Goal: Information Seeking & Learning: Learn about a topic

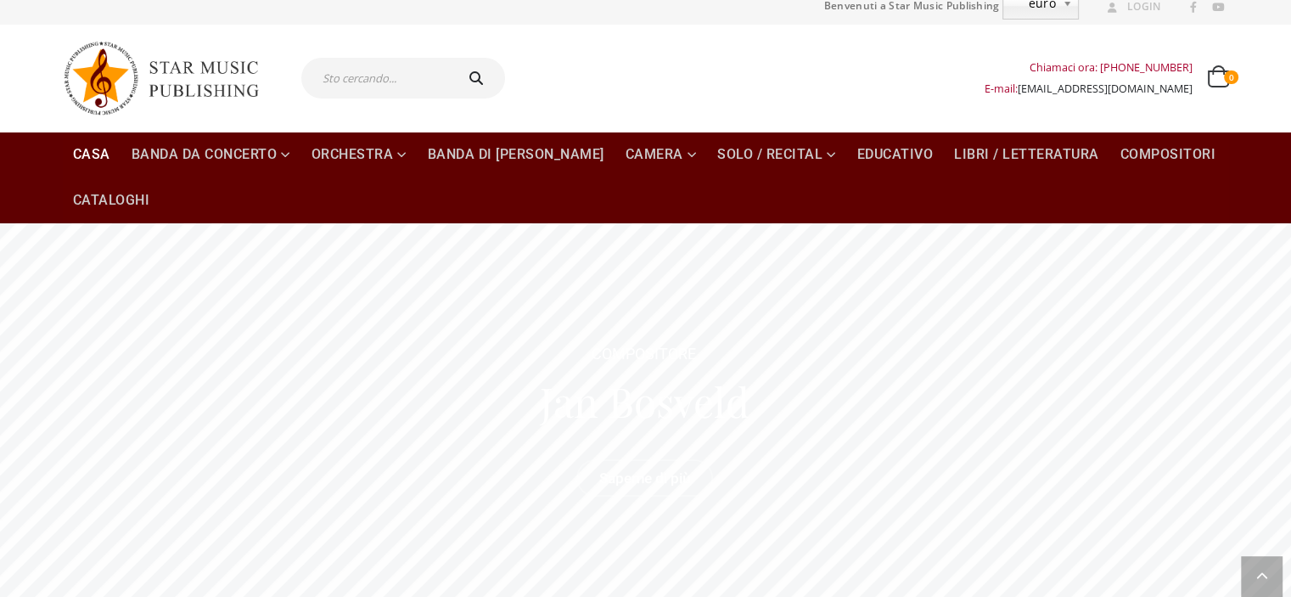
scroll to position [3, 0]
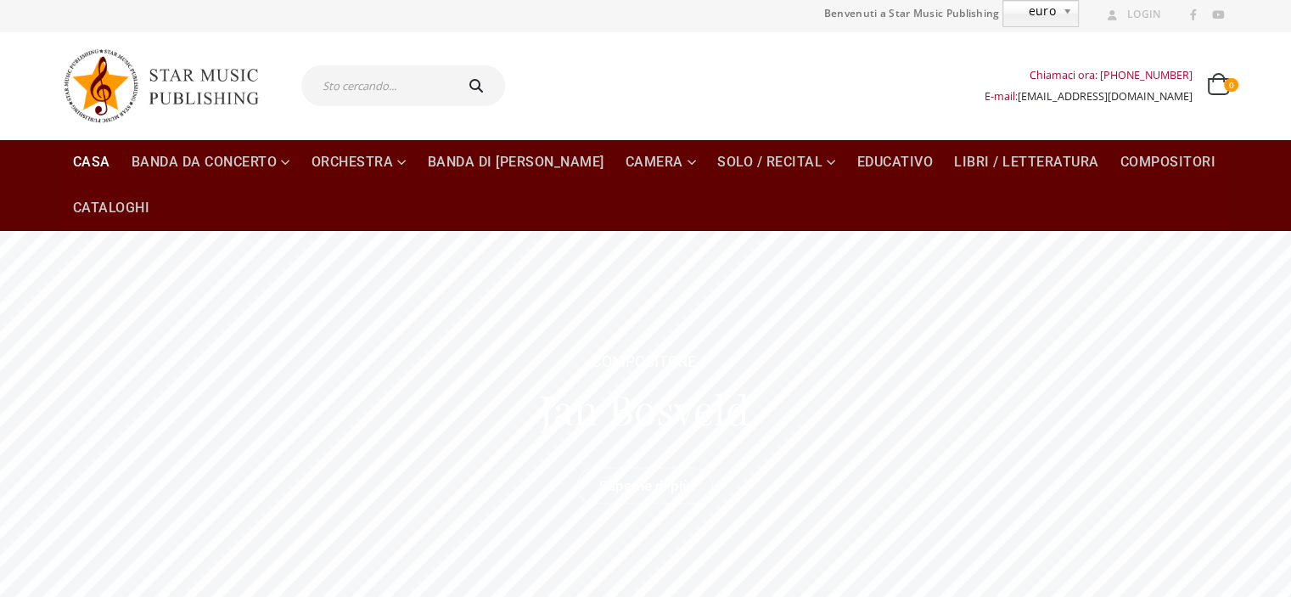
drag, startPoint x: 1297, startPoint y: 64, endPoint x: 1284, endPoint y: 67, distance: 13.2
click at [1130, 160] on font "Compositori" at bounding box center [1169, 162] width 96 height 16
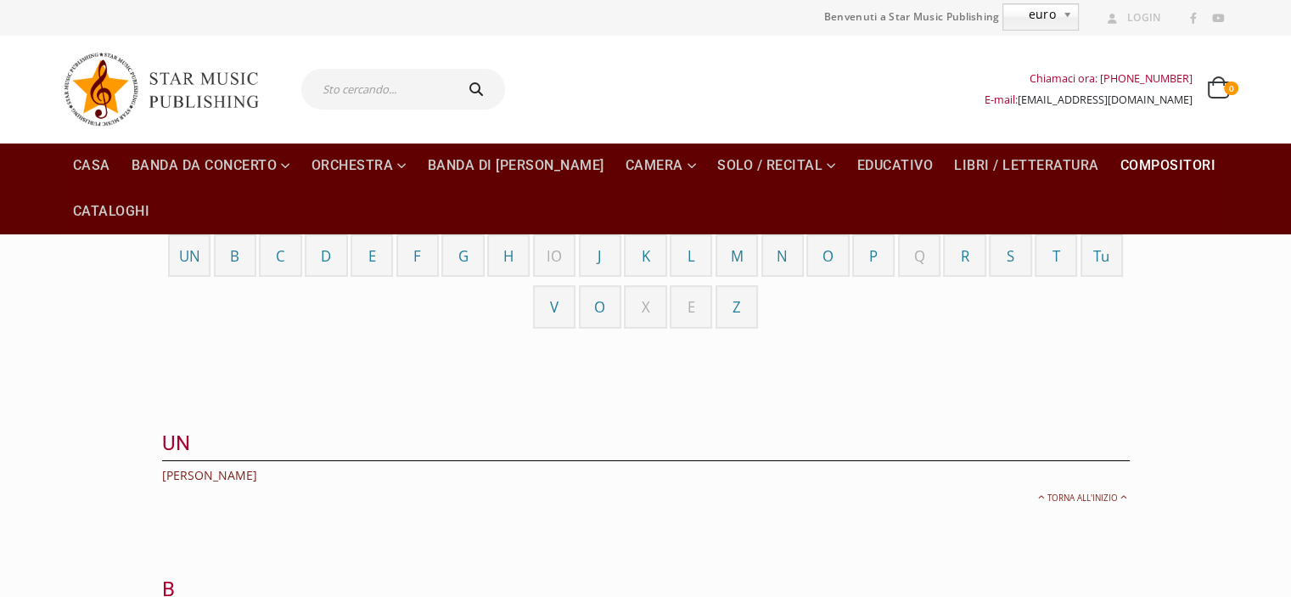
click at [869, 250] on font "P" at bounding box center [873, 256] width 8 height 20
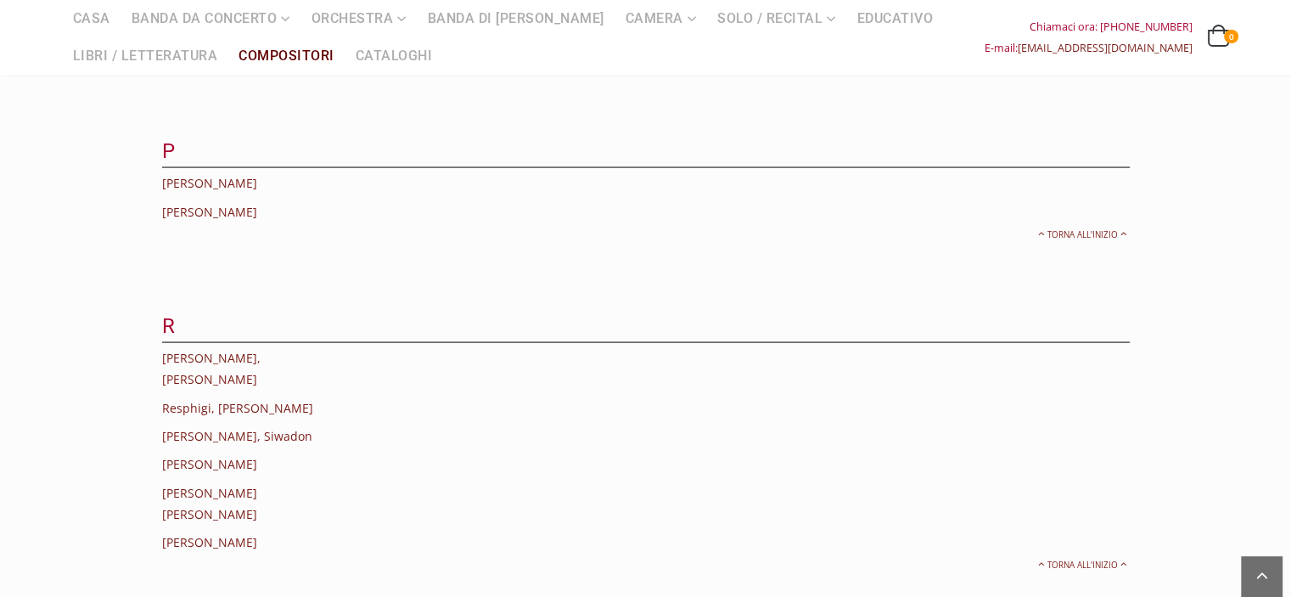
scroll to position [3429, 0]
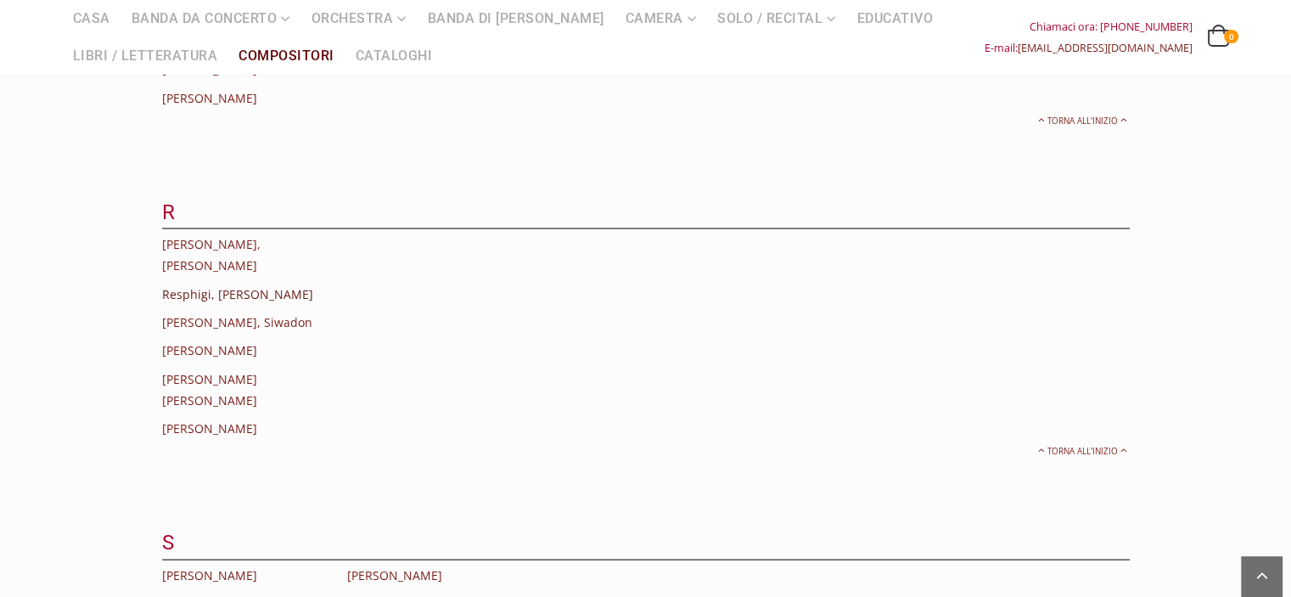
click at [183, 286] on font "Resphigi, Ottorino" at bounding box center [237, 294] width 151 height 16
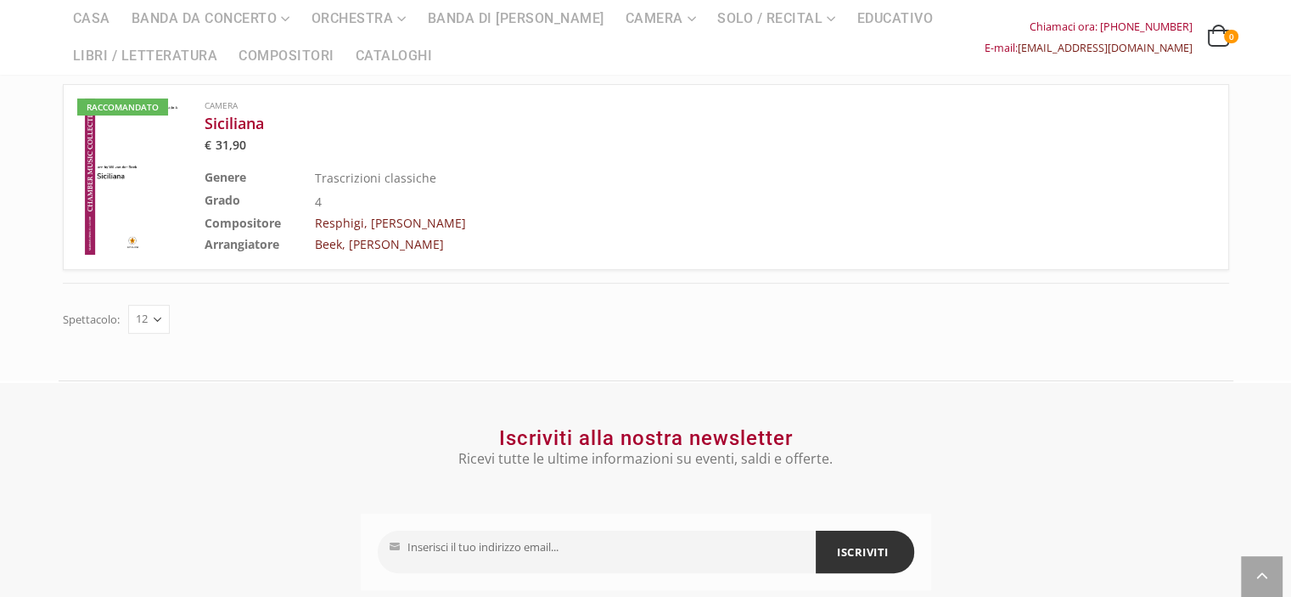
scroll to position [370, 0]
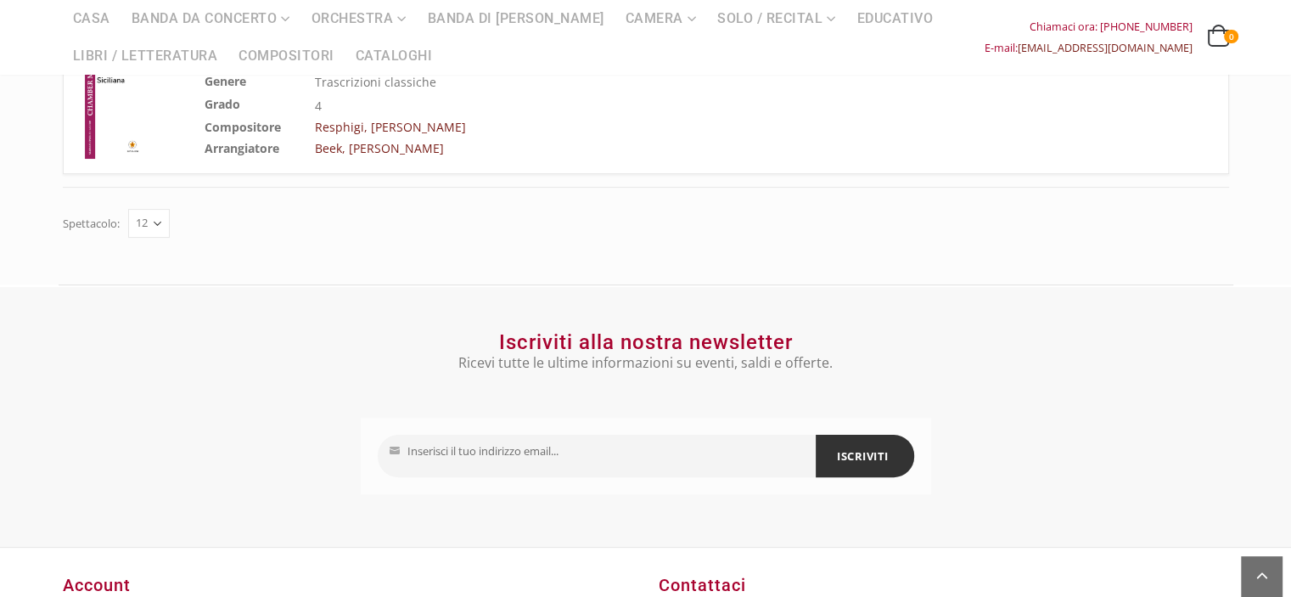
click at [447, 457] on input "La tua email" at bounding box center [597, 456] width 438 height 42
type input "picarband@tin.it"
click at [864, 450] on font "ISCRIVITI" at bounding box center [863, 455] width 52 height 15
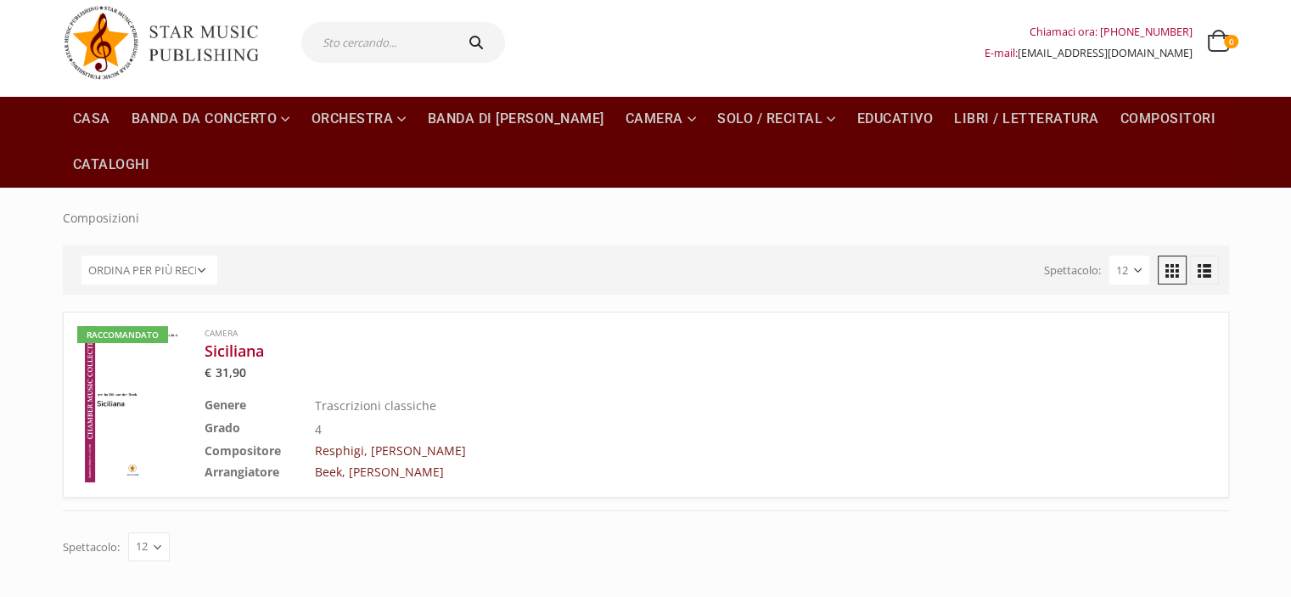
scroll to position [0, 0]
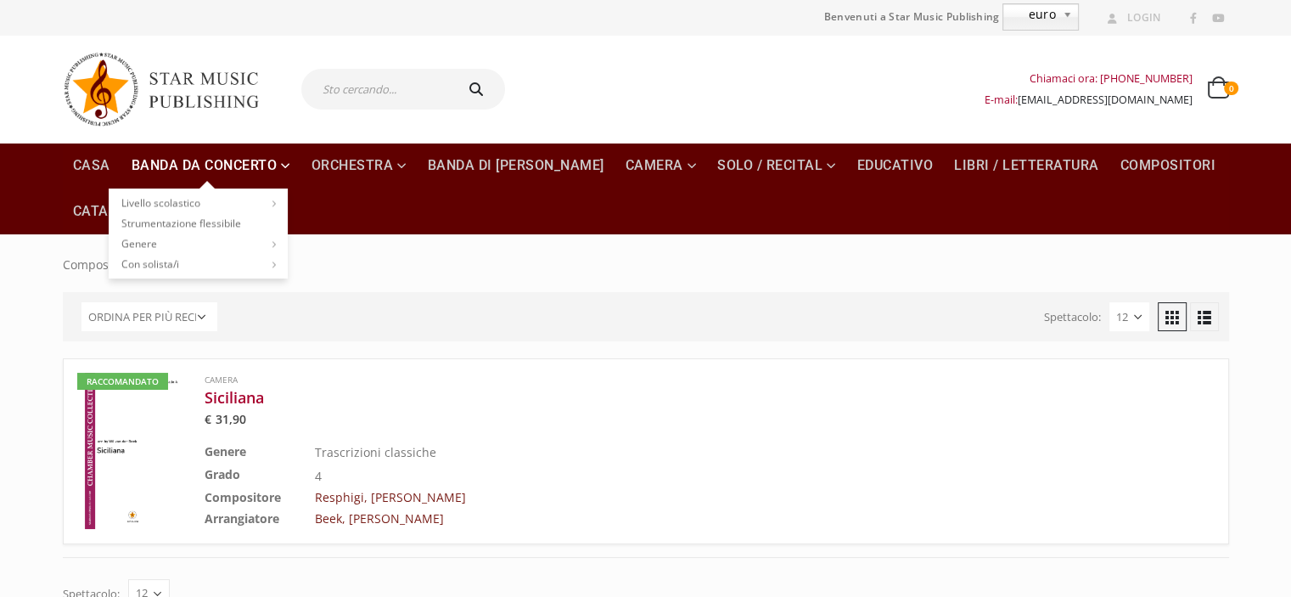
click at [224, 162] on font "Banda da concerto" at bounding box center [205, 165] width 146 height 16
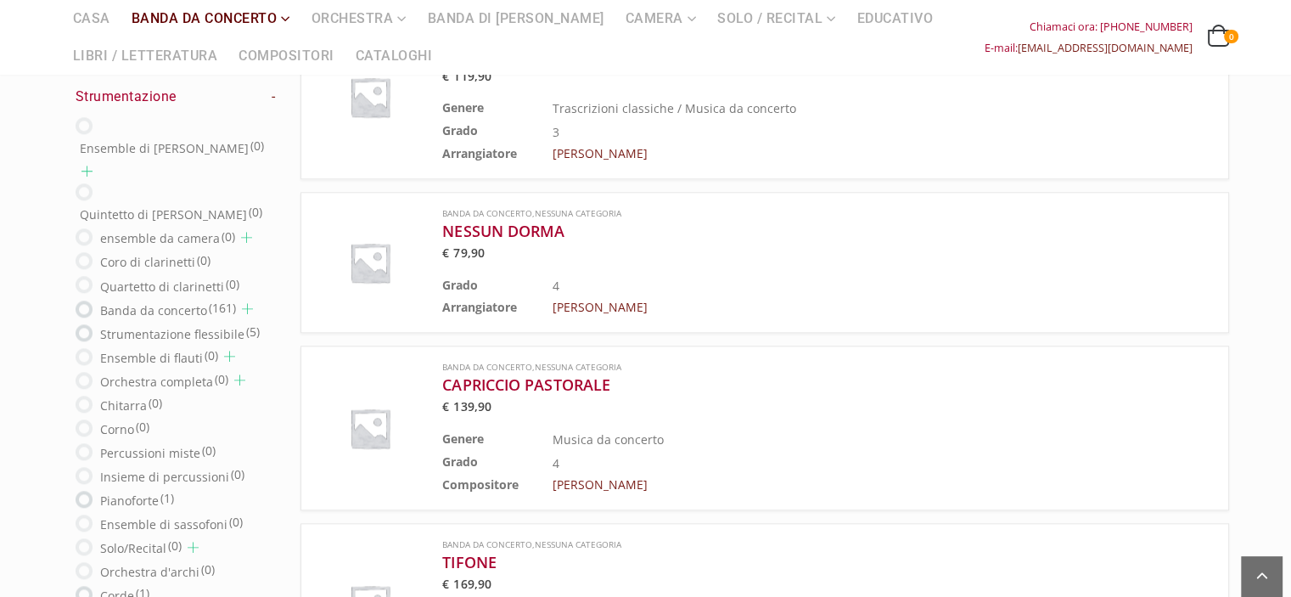
scroll to position [1773, 0]
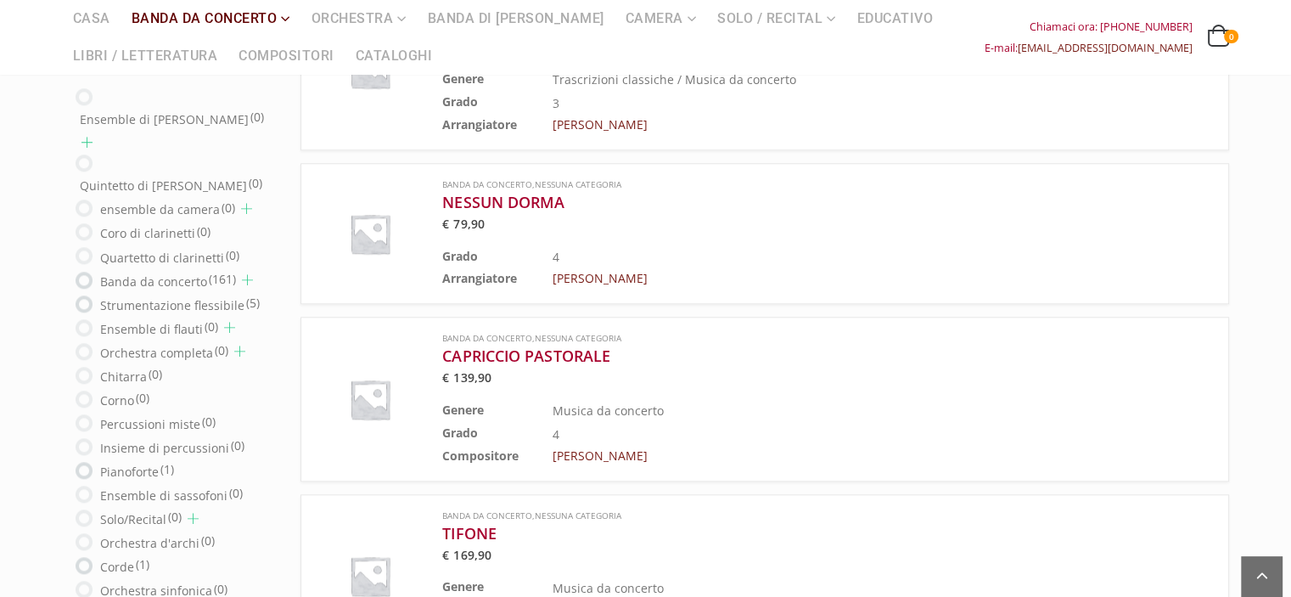
click at [129, 296] on font "Strumentazione flessibile" at bounding box center [172, 304] width 144 height 16
radio input "true"
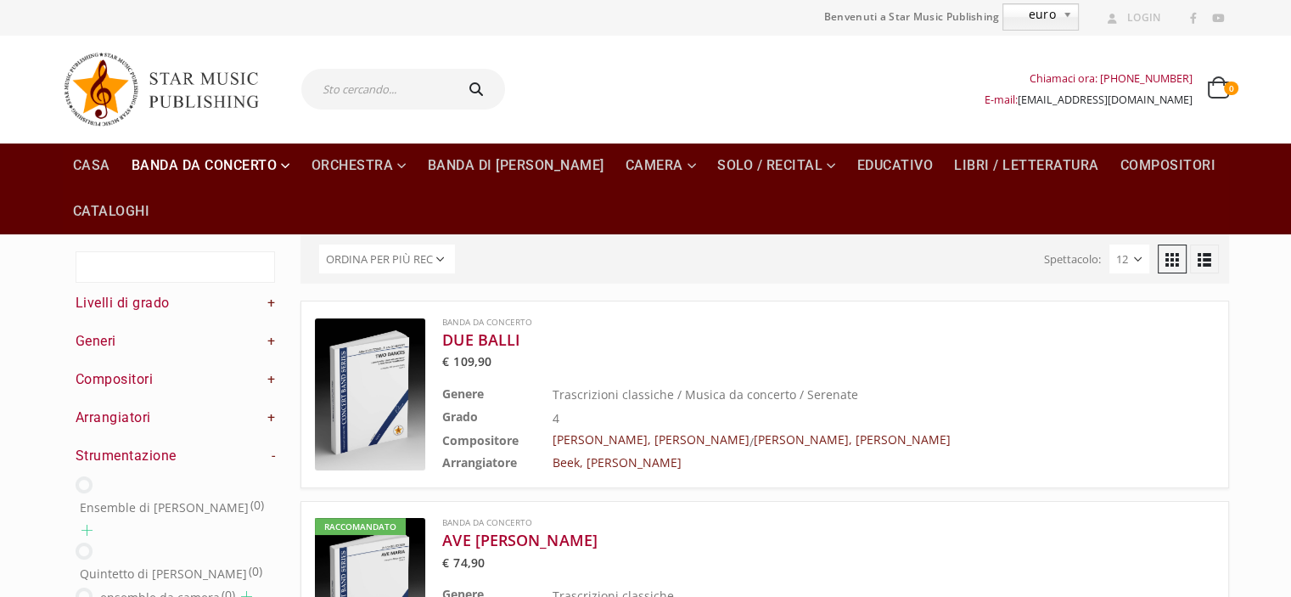
click at [115, 418] on font "Arrangiatori" at bounding box center [114, 417] width 76 height 16
click at [272, 417] on font "+" at bounding box center [271, 417] width 8 height 16
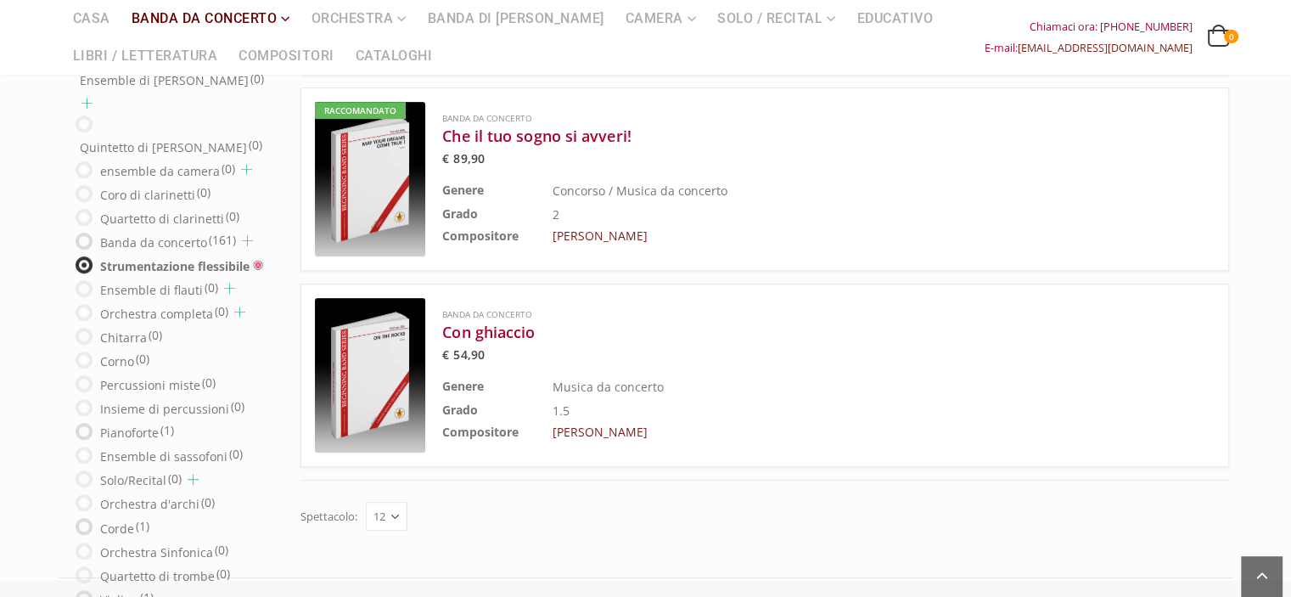
scroll to position [803, 0]
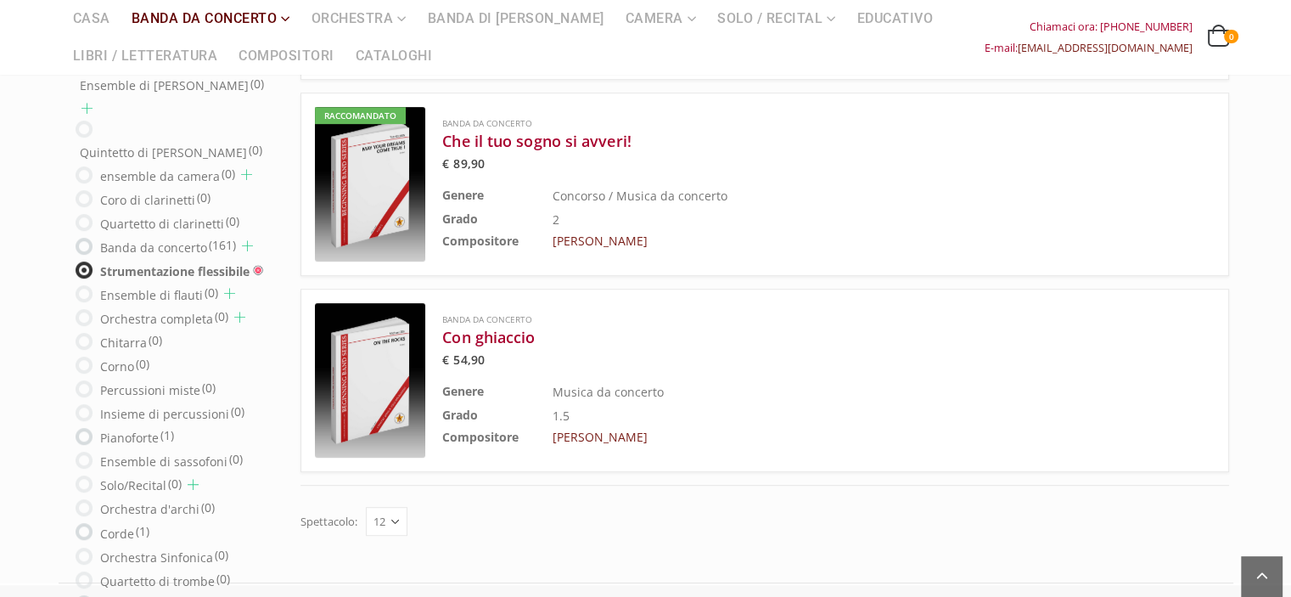
click at [390, 369] on img at bounding box center [370, 380] width 110 height 155
click at [112, 311] on font "Orchestra completa" at bounding box center [156, 319] width 113 height 16
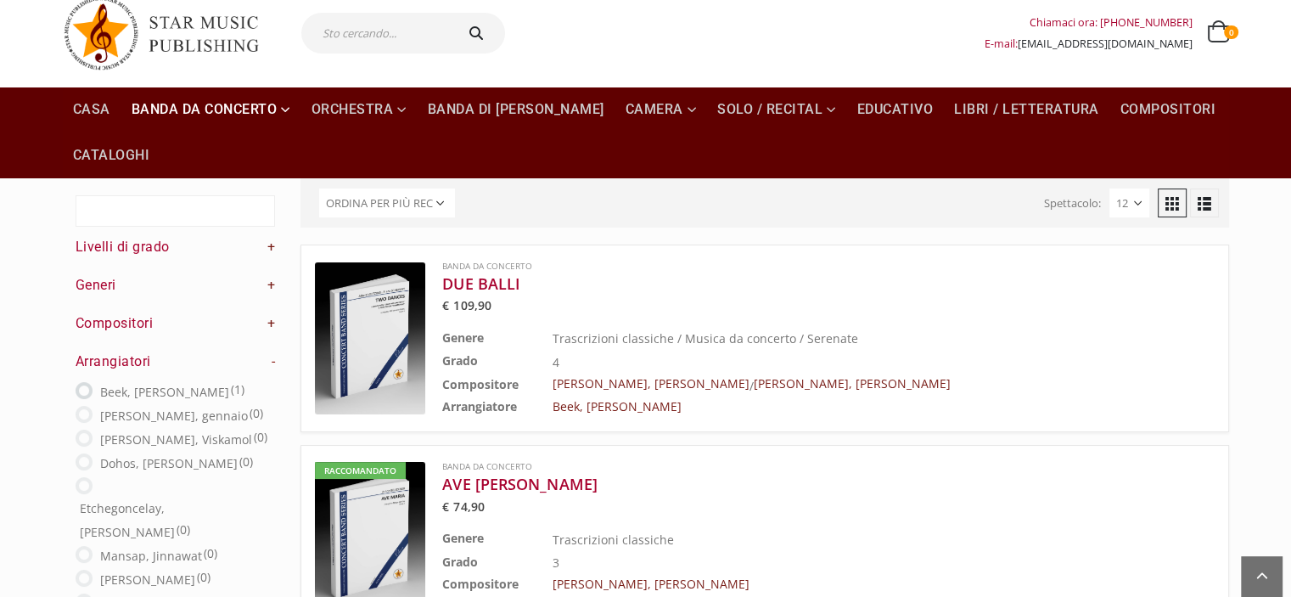
scroll to position [0, 0]
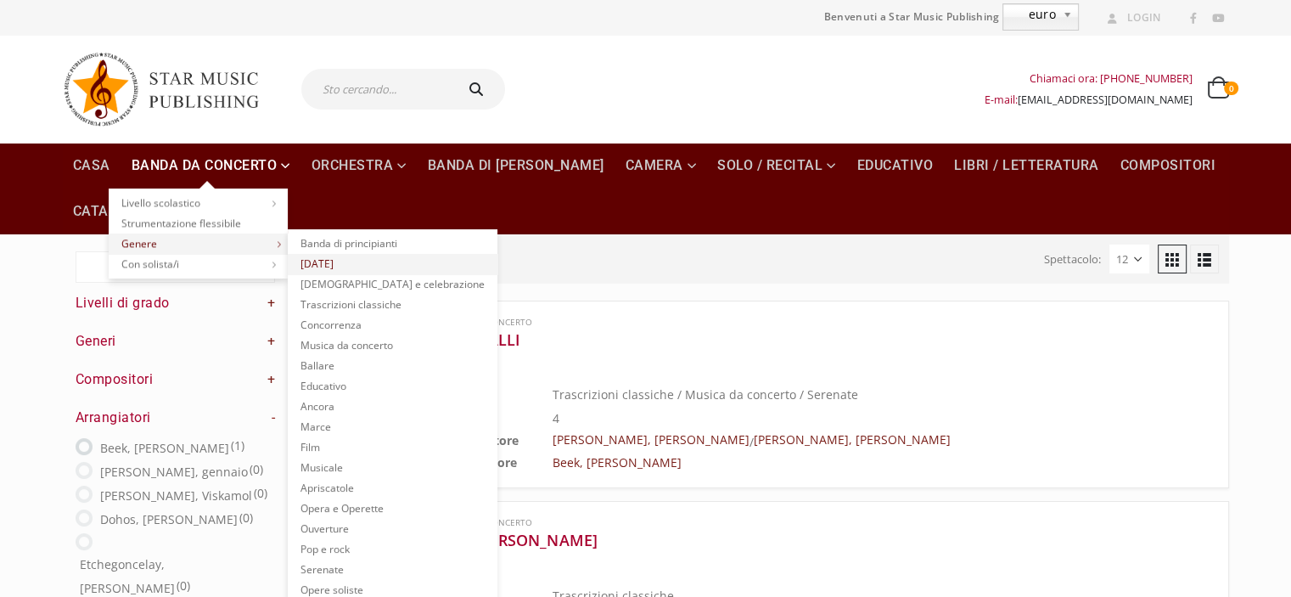
click at [312, 260] on font "[DATE]" at bounding box center [317, 263] width 33 height 14
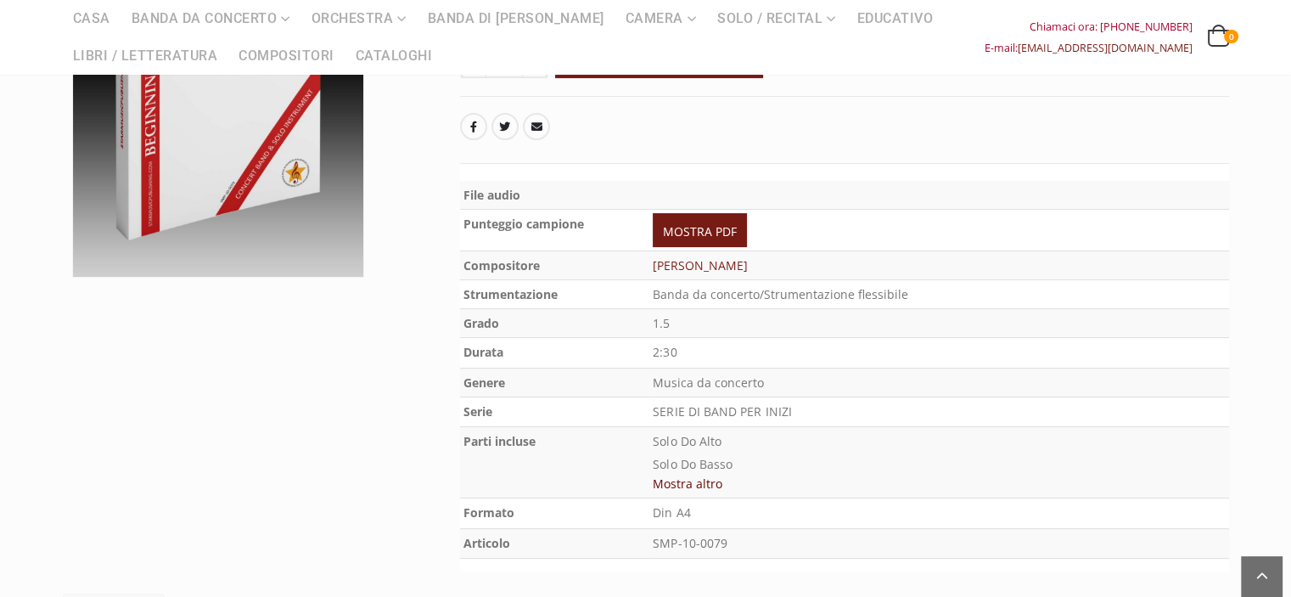
scroll to position [408, 0]
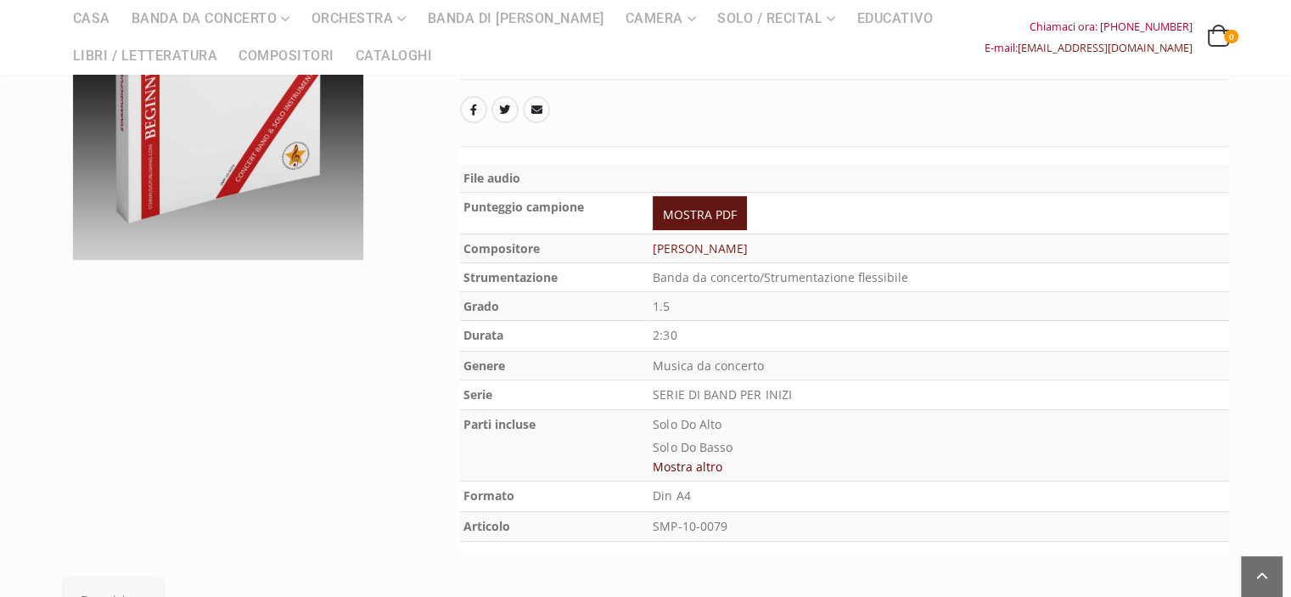
click at [718, 209] on font "MOSTRA PDF" at bounding box center [700, 214] width 74 height 16
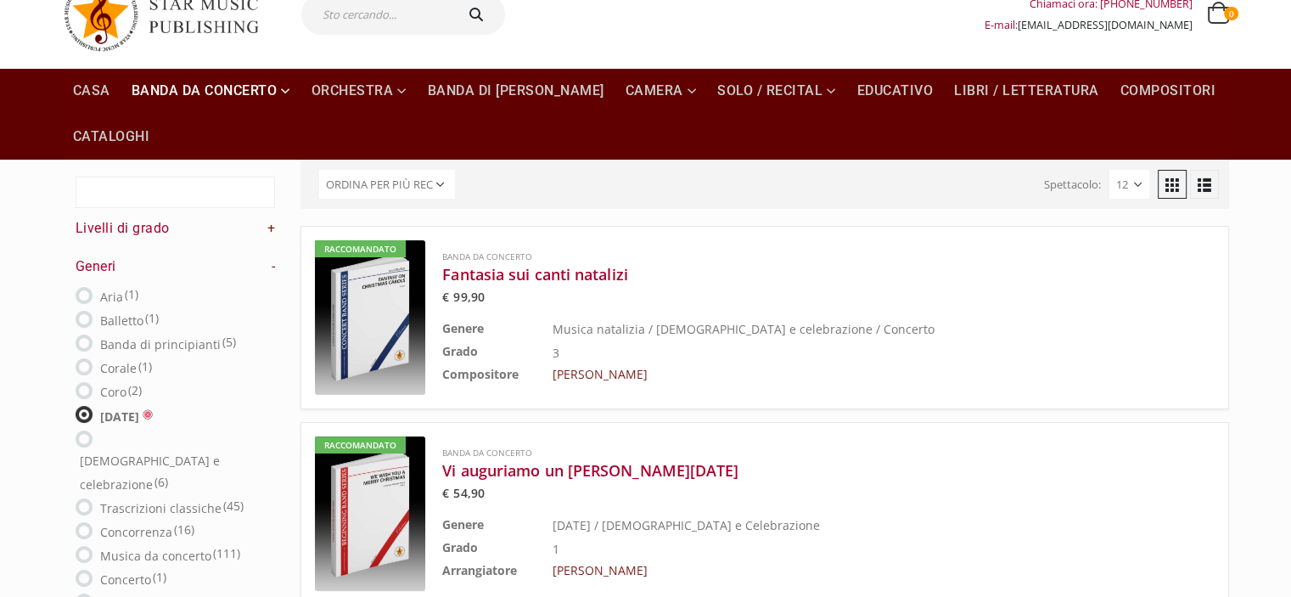
scroll to position [68, 0]
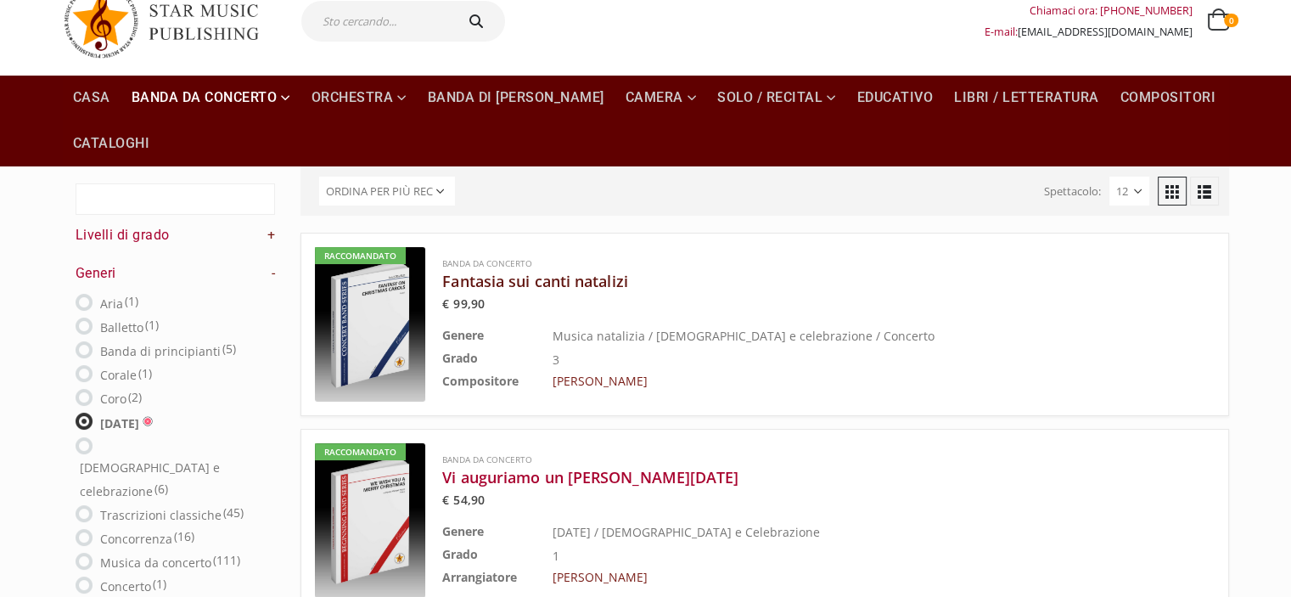
click at [509, 274] on font "Fantasia sui canti natalizi" at bounding box center [534, 281] width 185 height 20
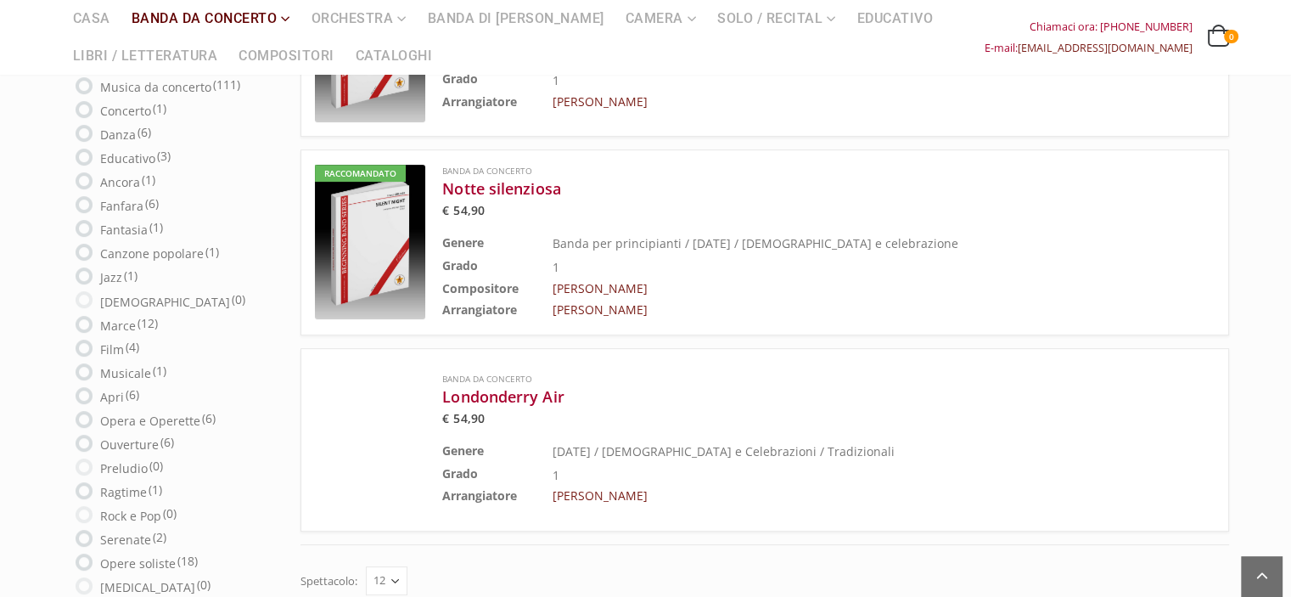
scroll to position [623, 0]
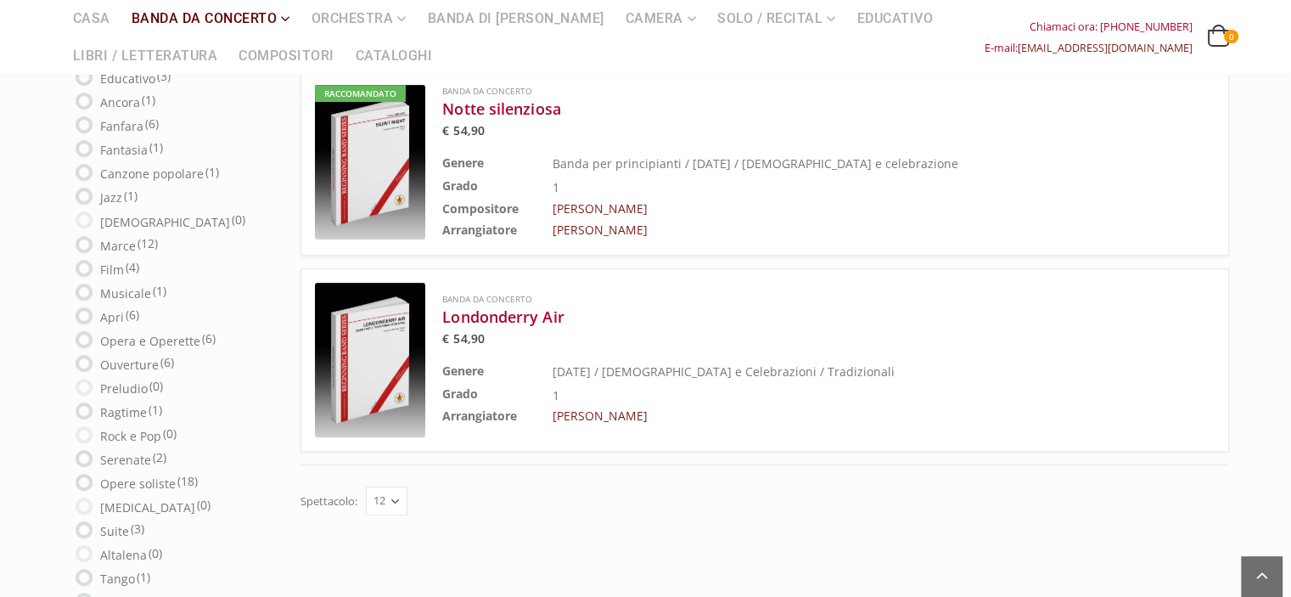
click at [112, 380] on font "Preludio" at bounding box center [124, 388] width 48 height 16
click at [106, 428] on font "Rock e Pop" at bounding box center [130, 436] width 61 height 16
click at [173, 166] on font "Canzone popolare" at bounding box center [152, 174] width 104 height 16
radio input "false"
radio input "true"
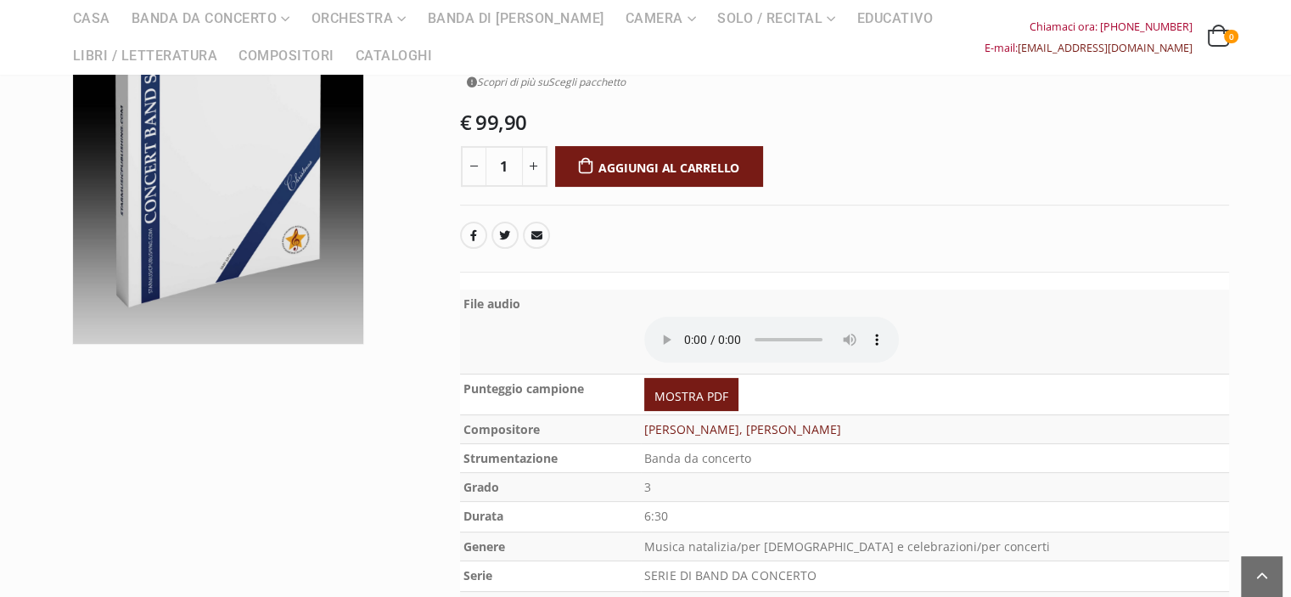
scroll to position [327, 0]
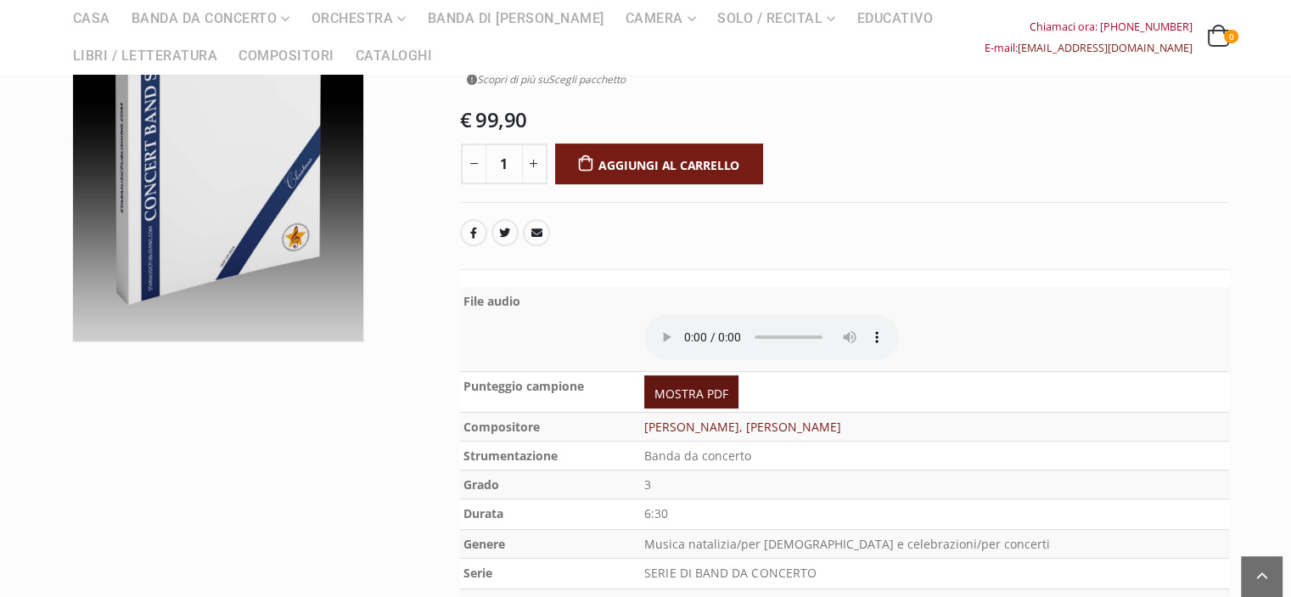
click at [729, 385] on font "MOSTRA PDF" at bounding box center [692, 393] width 74 height 16
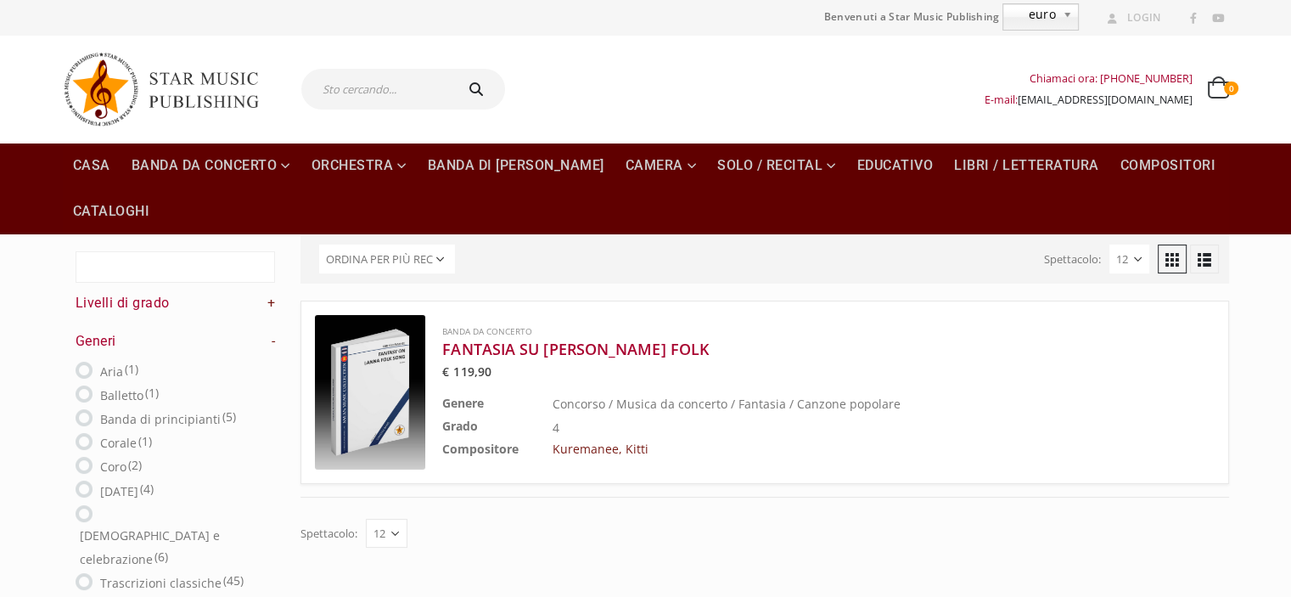
scroll to position [68, 0]
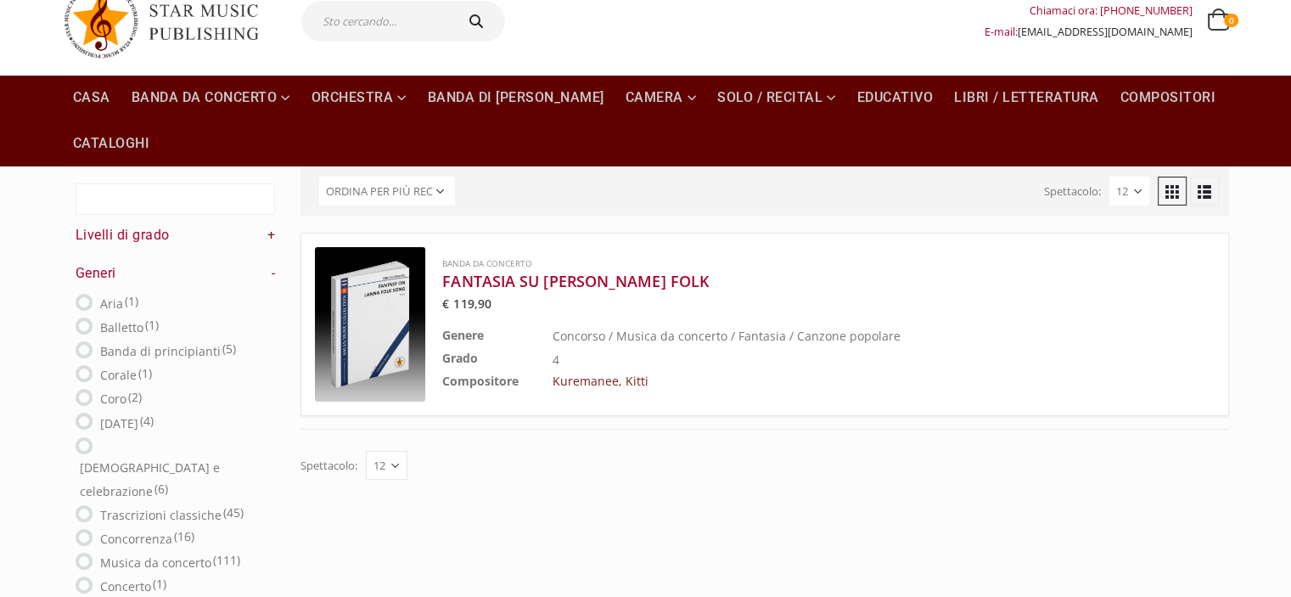
click at [103, 302] on font "Aria" at bounding box center [111, 303] width 23 height 16
radio input "true"
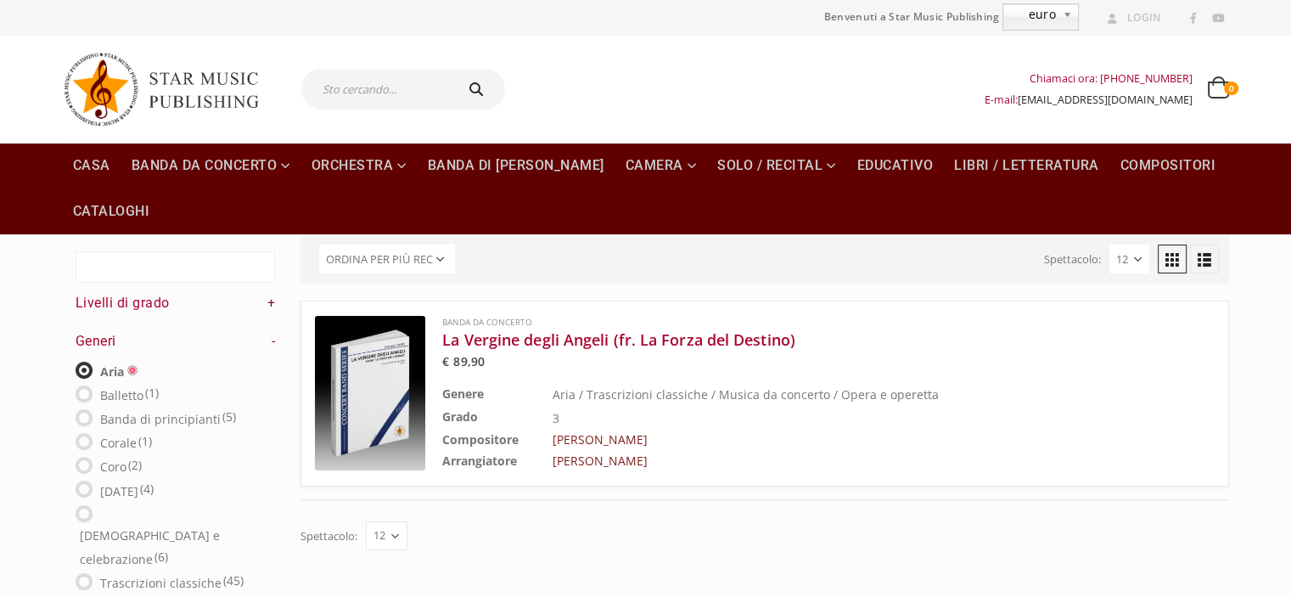
click at [169, 416] on font "Banda di principianti" at bounding box center [160, 419] width 121 height 16
radio input "false"
radio input "true"
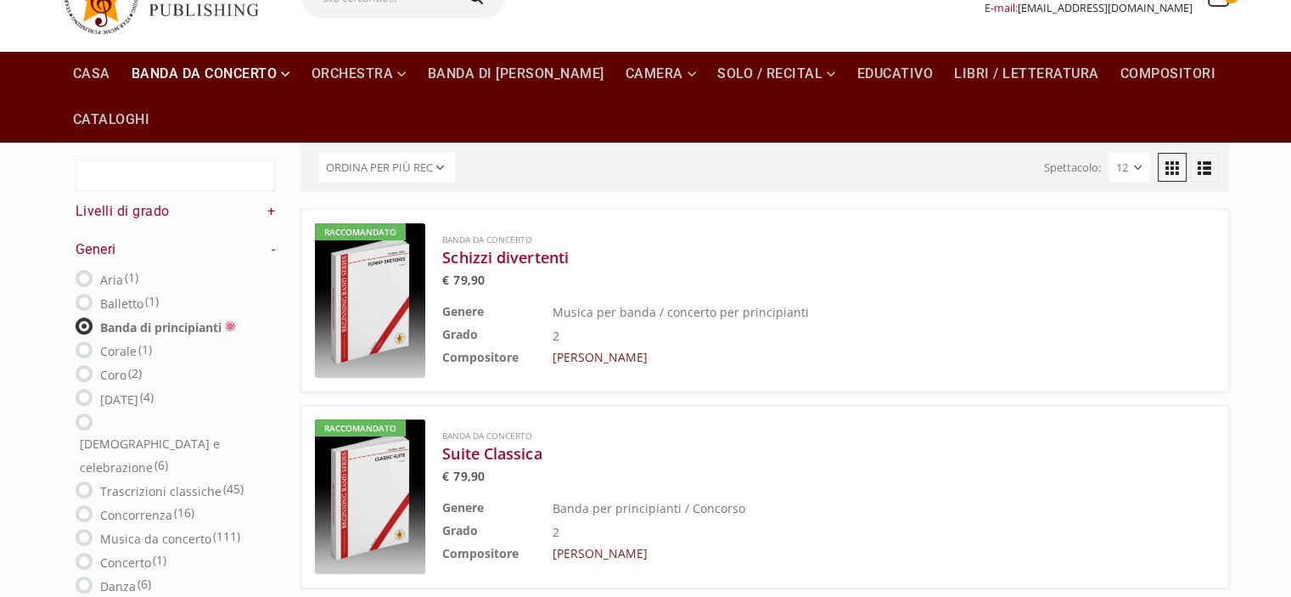
scroll to position [80, 0]
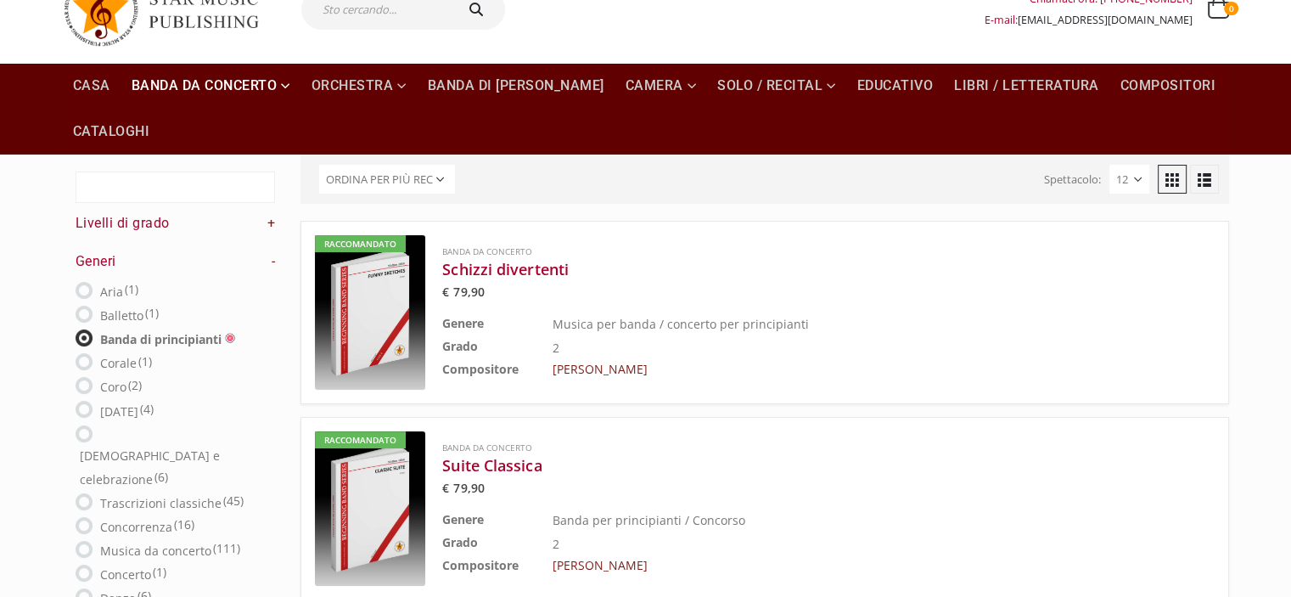
click at [359, 308] on img at bounding box center [370, 312] width 110 height 155
click at [530, 464] on font "Suite Classica" at bounding box center [491, 465] width 99 height 20
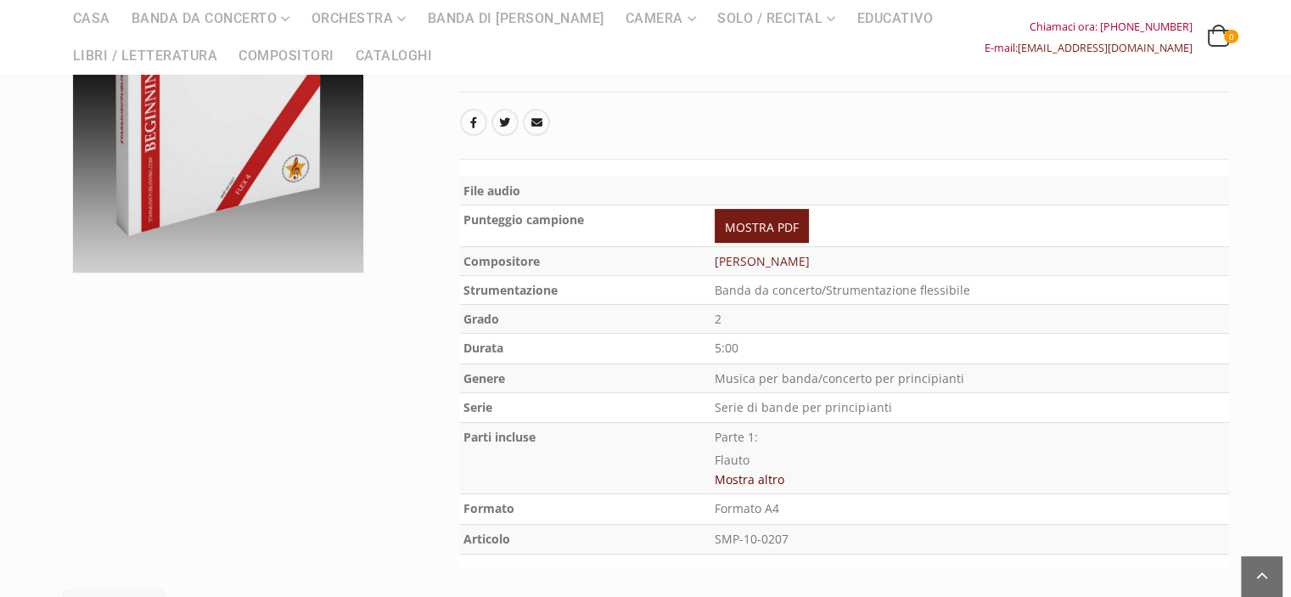
scroll to position [402, 0]
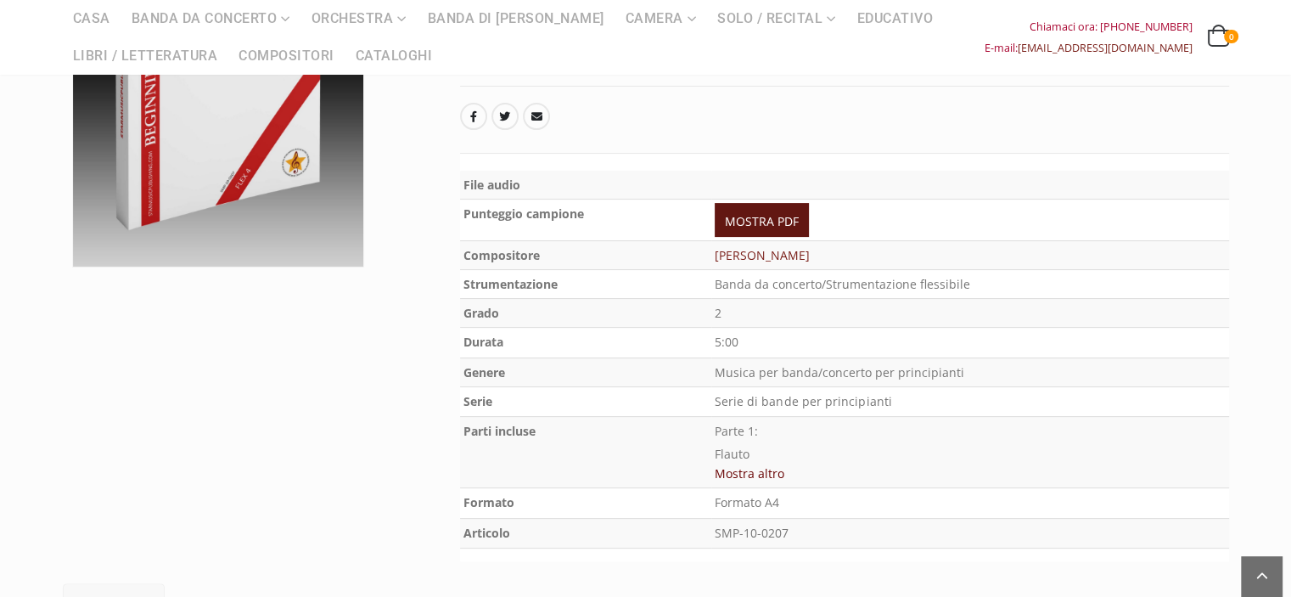
click at [759, 213] on font "MOSTRA PDF" at bounding box center [762, 221] width 74 height 16
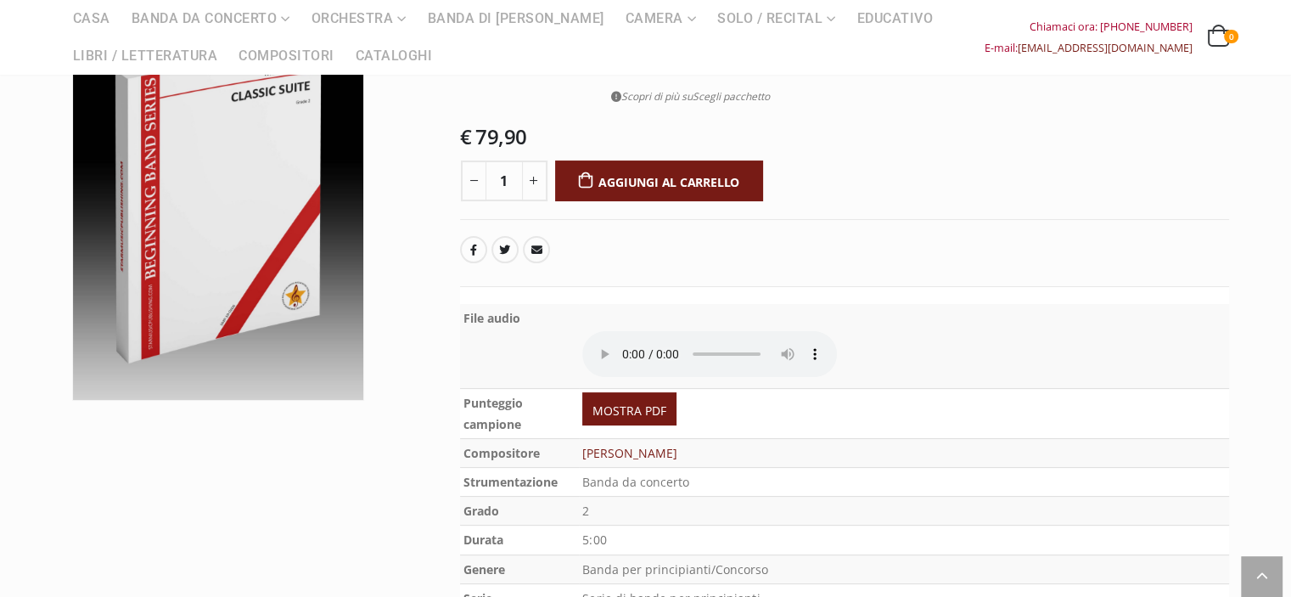
scroll to position [336, 0]
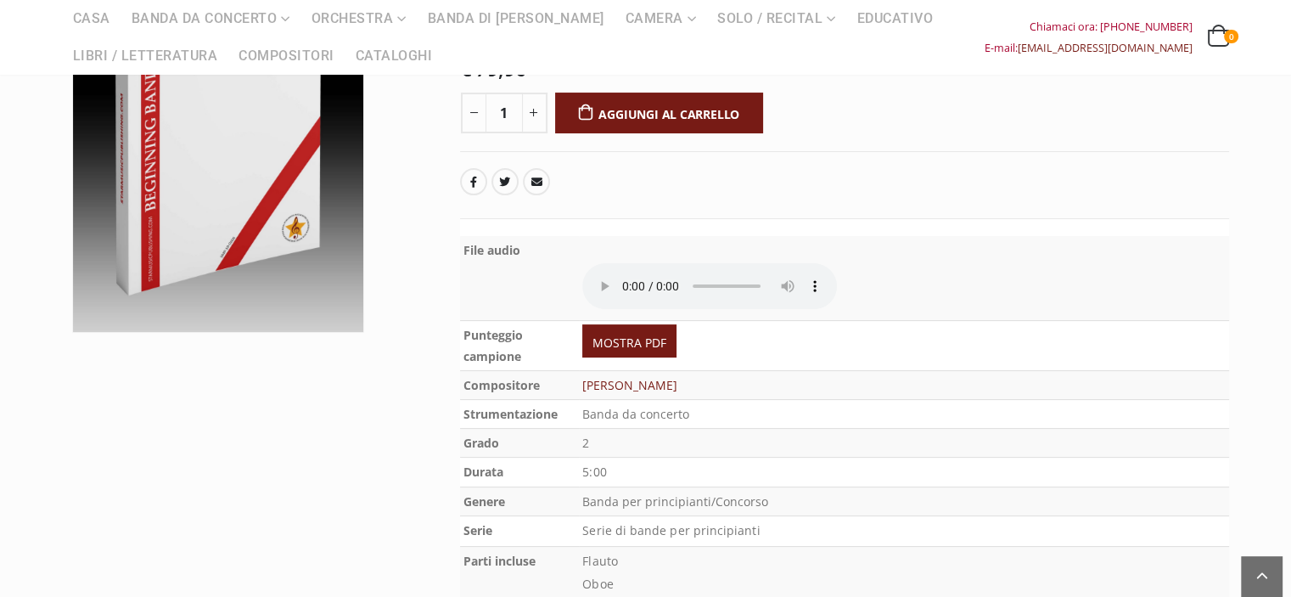
drag, startPoint x: 1294, startPoint y: 92, endPoint x: 1287, endPoint y: 179, distance: 87.7
click at [639, 335] on font "MOSTRA PDF" at bounding box center [630, 342] width 74 height 16
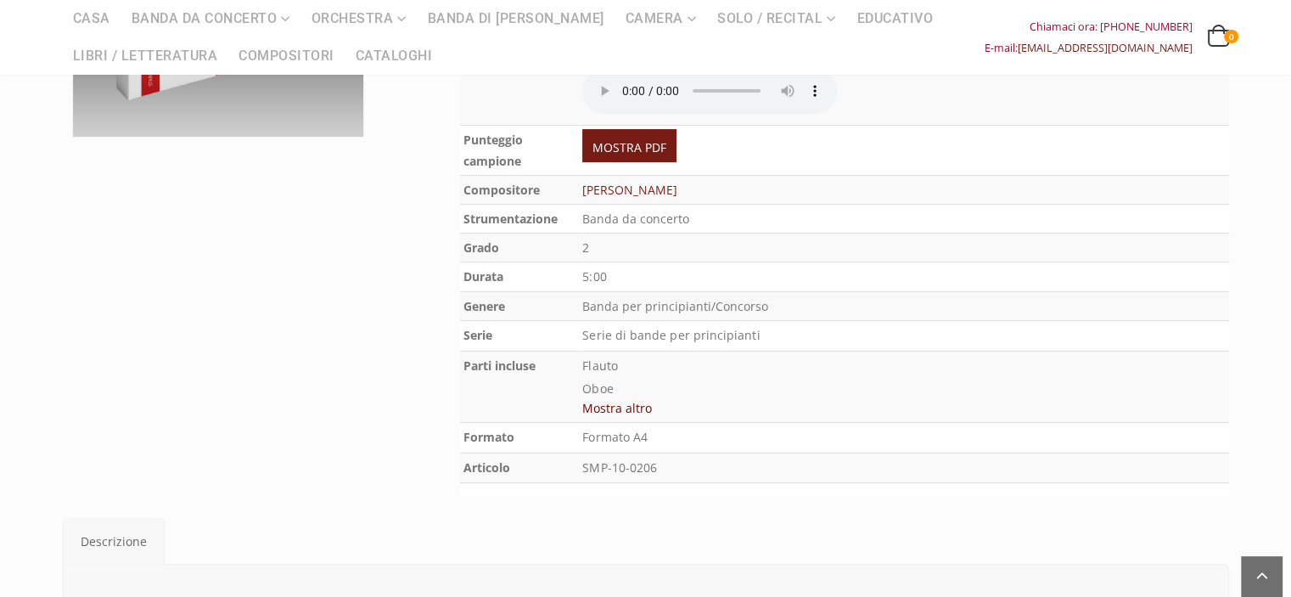
scroll to position [537, 0]
